Goal: Transaction & Acquisition: Purchase product/service

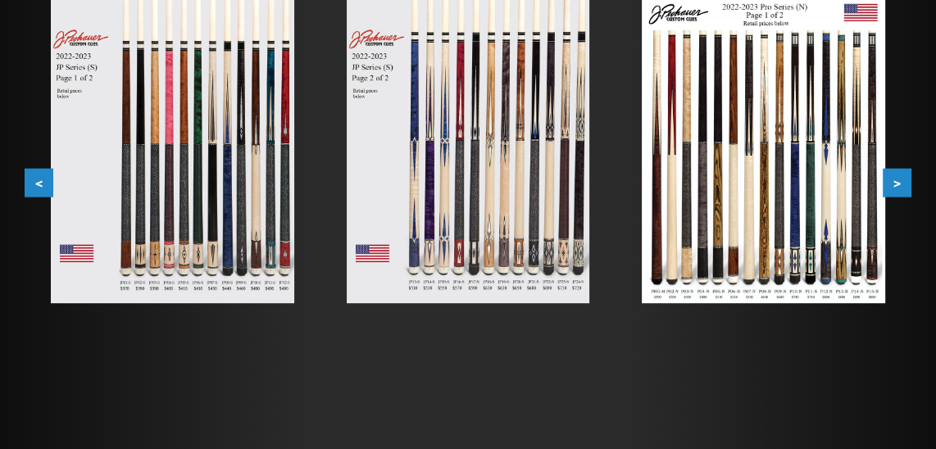
scroll to position [354, 0]
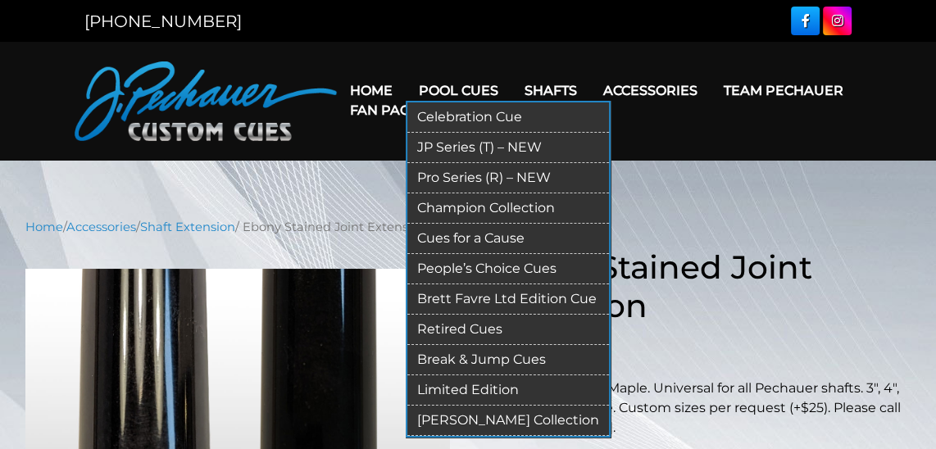
click at [450, 178] on link "Pro Series (R) – NEW" at bounding box center [508, 178] width 202 height 30
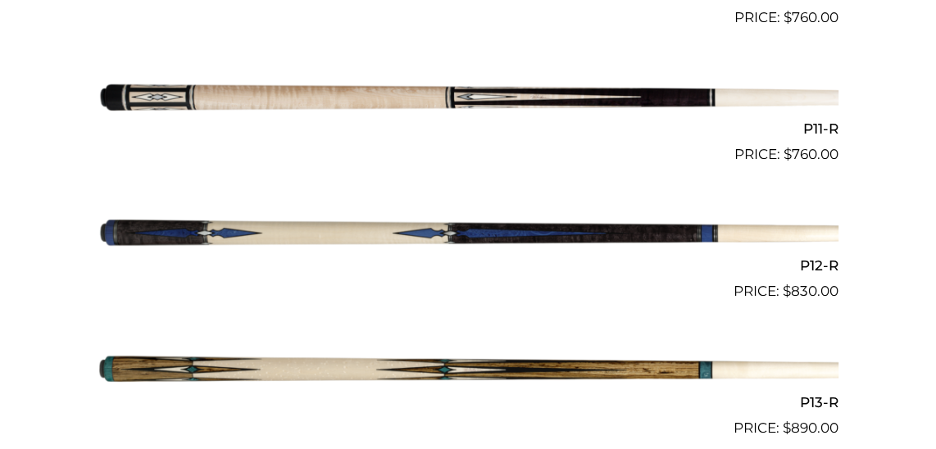
scroll to position [1858, 0]
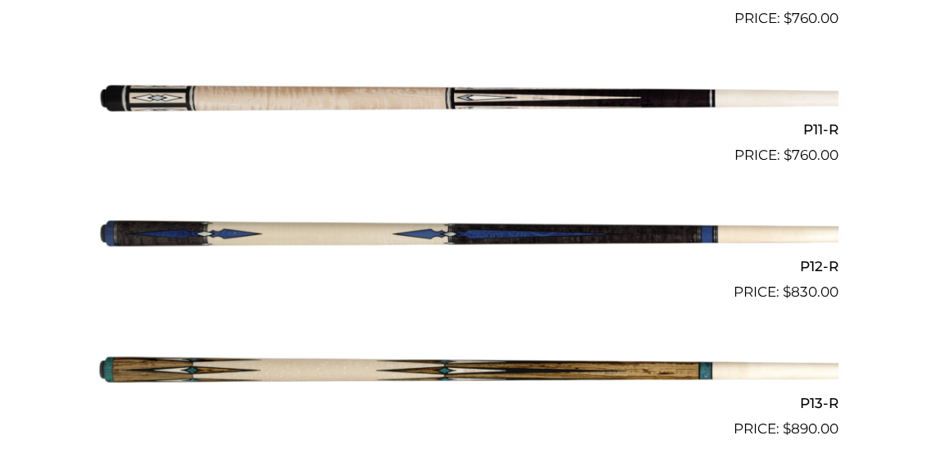
click at [611, 230] on img at bounding box center [468, 234] width 741 height 123
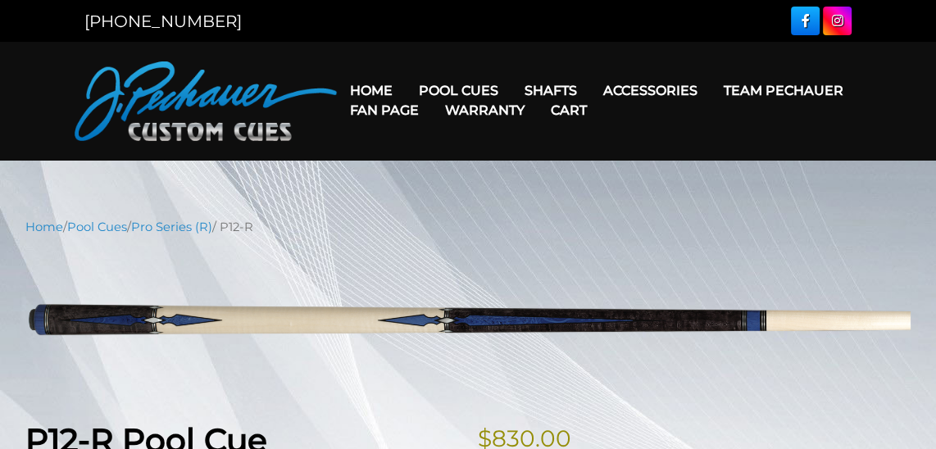
drag, startPoint x: 231, startPoint y: 227, endPoint x: 270, endPoint y: 223, distance: 38.7
click at [270, 223] on nav "Home / Pool Cues / Pro Series (R) / P12-R" at bounding box center [467, 227] width 885 height 18
copy nav "P12-R"
